Goal: Task Accomplishment & Management: Complete application form

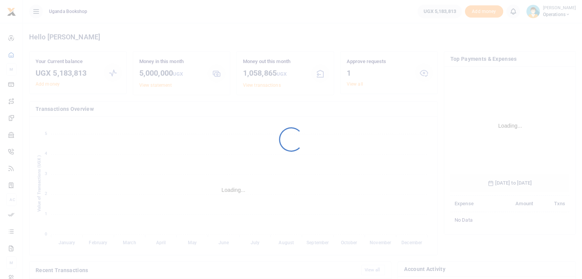
scroll to position [114, 113]
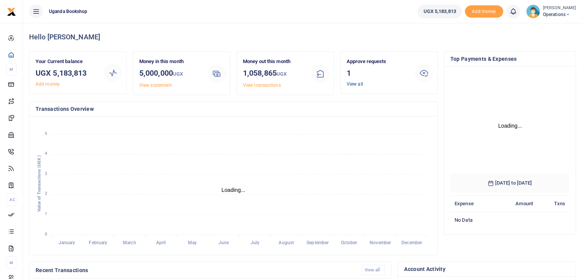
click at [354, 85] on link "View all" at bounding box center [355, 84] width 16 height 5
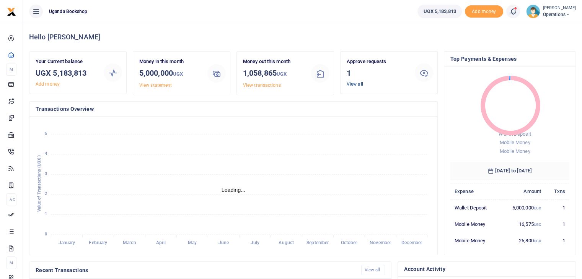
scroll to position [6, 6]
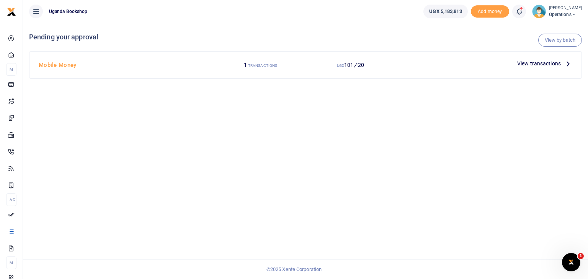
click at [536, 66] on span "View transactions" at bounding box center [539, 63] width 44 height 8
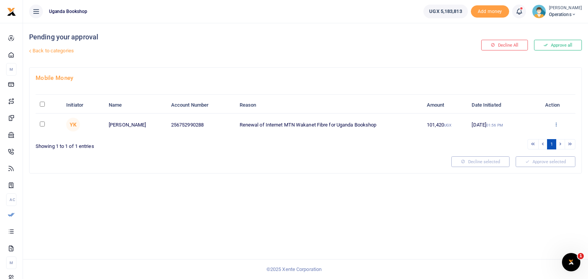
click at [557, 126] on icon at bounding box center [556, 124] width 5 height 5
click at [519, 139] on link "Approve" at bounding box center [528, 137] width 60 height 11
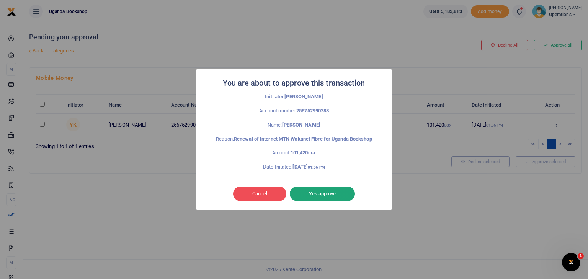
click at [325, 196] on button "Yes approve" at bounding box center [322, 194] width 65 height 15
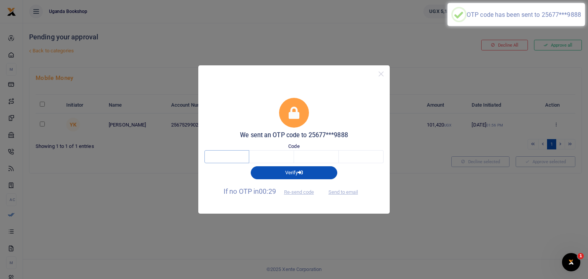
click at [224, 154] on input "text" at bounding box center [226, 156] width 45 height 13
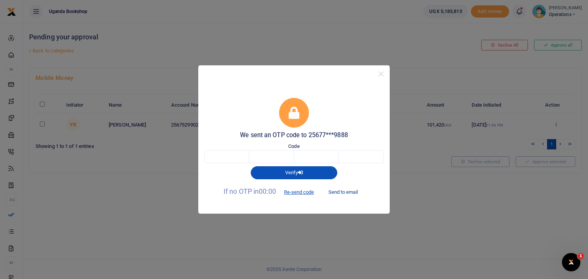
click at [345, 192] on button "Send to email" at bounding box center [343, 192] width 42 height 13
click at [231, 155] on input "text" at bounding box center [226, 156] width 45 height 13
type input "6"
type input "4"
type input "9"
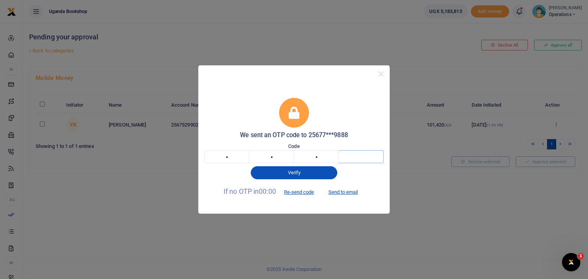
type input "2"
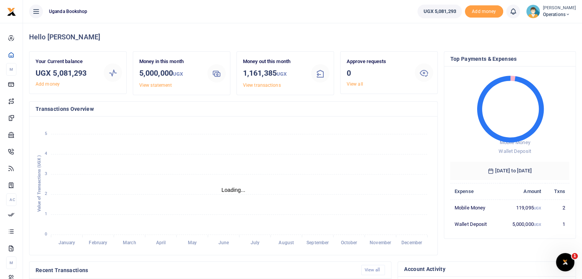
click at [561, 10] on small "[PERSON_NAME]" at bounding box center [559, 8] width 33 height 7
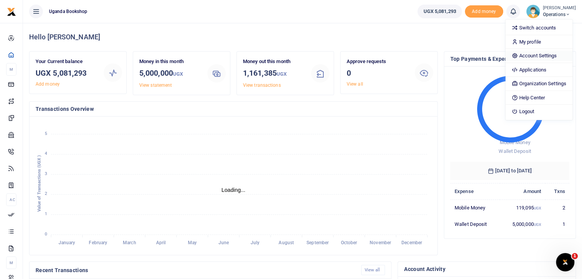
click at [528, 56] on link "Account Settings" at bounding box center [539, 56] width 67 height 11
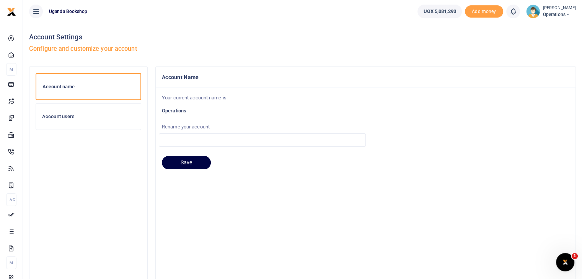
click at [63, 119] on div "Account users" at bounding box center [88, 117] width 105 height 26
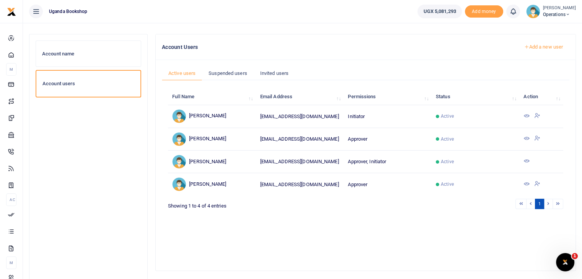
scroll to position [38, 0]
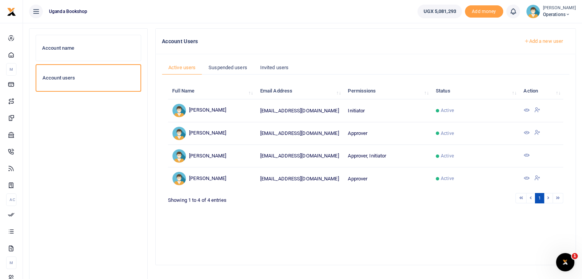
click at [542, 39] on link "Add a new user" at bounding box center [544, 41] width 52 height 13
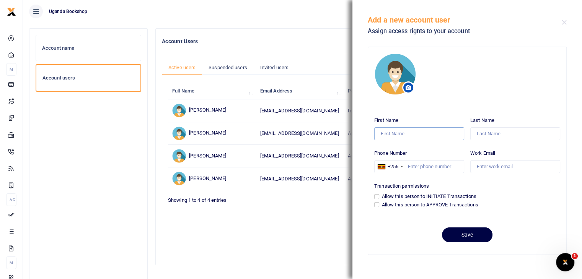
click at [394, 129] on input "First Name" at bounding box center [419, 133] width 90 height 13
type input "[PERSON_NAME]"
click at [482, 137] on input "Last Name" at bounding box center [516, 133] width 90 height 13
type input "Ndemaru"
click at [417, 164] on input "Phone Number" at bounding box center [419, 166] width 90 height 13
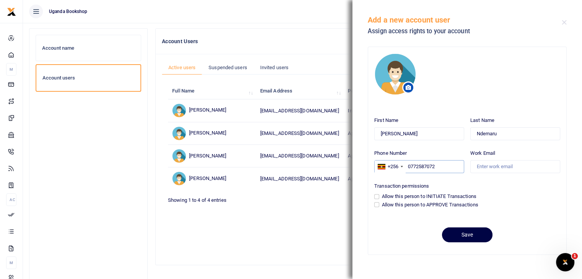
type input "0772587072"
click at [497, 167] on input "Work Email" at bounding box center [516, 166] width 90 height 13
type input "l"
type input "[EMAIL_ADDRESS][DOMAIN_NAME]"
click at [377, 204] on input "Allow this person to APPROVE Transactions" at bounding box center [376, 205] width 5 height 5
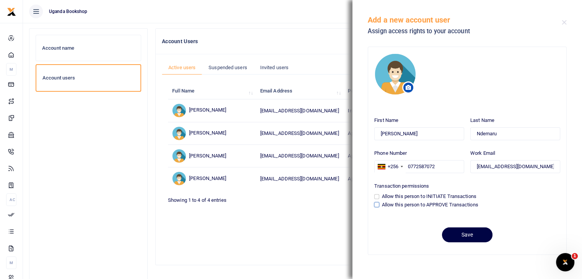
checkbox input "true"
click at [451, 238] on button "Save" at bounding box center [467, 235] width 51 height 15
